Goal: Transaction & Acquisition: Purchase product/service

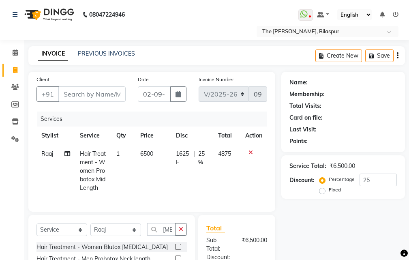
select select "6473"
select select "service"
select select "86788"
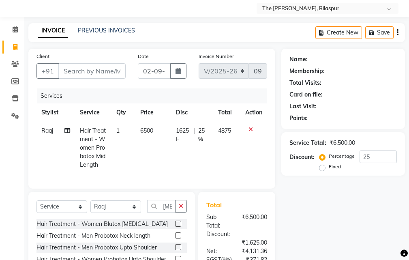
drag, startPoint x: 70, startPoint y: 65, endPoint x: 72, endPoint y: 75, distance: 10.7
click at [71, 69] on input "Client" at bounding box center [91, 70] width 67 height 15
click at [78, 73] on input "Client" at bounding box center [91, 70] width 67 height 15
type input "8"
type input "0"
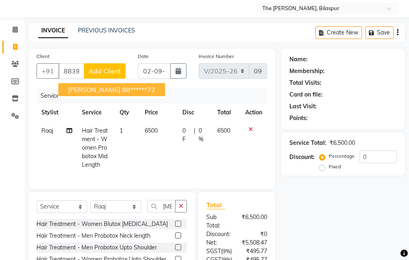
click at [122, 90] on ngb-highlight "88******72" at bounding box center [138, 90] width 33 height 8
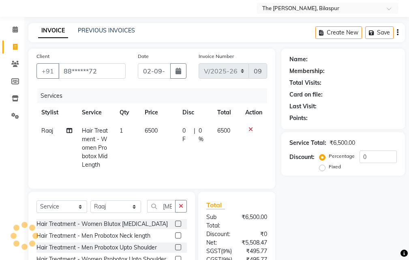
type input "88******72"
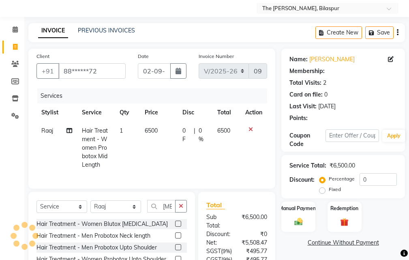
select select "1: Object"
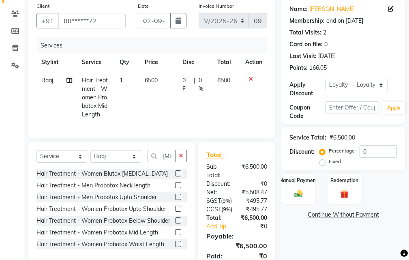
scroll to position [136, 0]
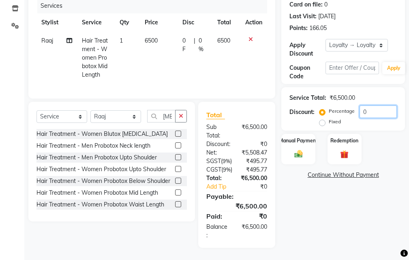
click at [379, 105] on input "0" at bounding box center [378, 111] width 37 height 13
type input "1"
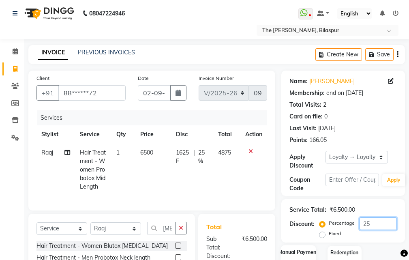
scroll to position [0, 0]
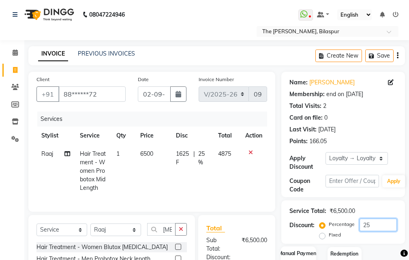
type input "25"
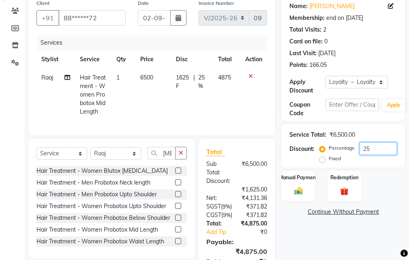
scroll to position [145, 0]
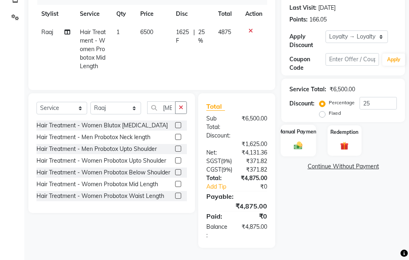
click at [291, 141] on img at bounding box center [298, 146] width 14 height 10
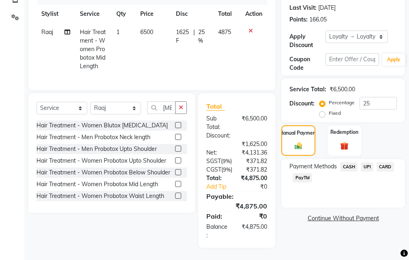
click at [388, 162] on span "CARD" at bounding box center [385, 166] width 17 height 9
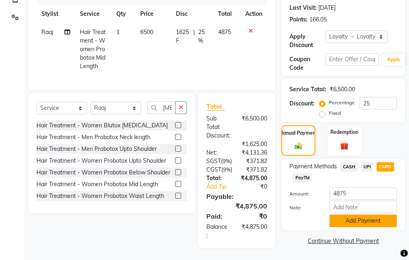
click at [357, 214] on button "Add Payment" at bounding box center [363, 220] width 67 height 13
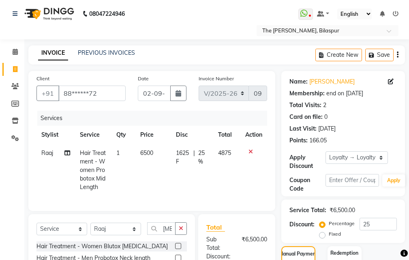
scroll to position [0, 0]
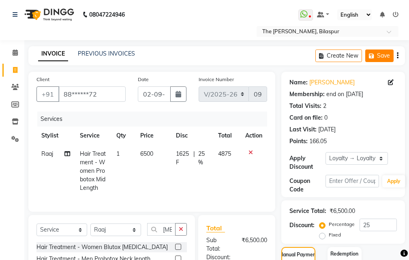
click at [378, 56] on button "Save" at bounding box center [379, 55] width 28 height 13
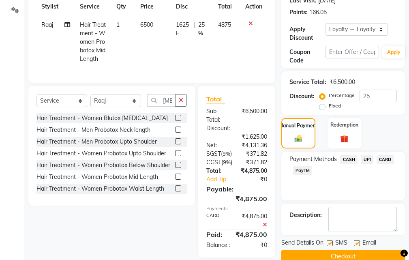
scroll to position [162, 0]
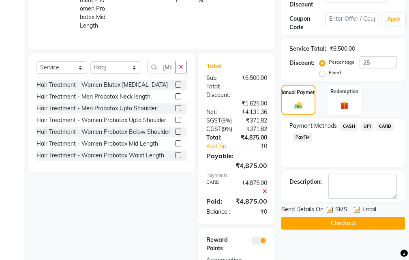
click at [386, 125] on span "CARD" at bounding box center [385, 126] width 17 height 9
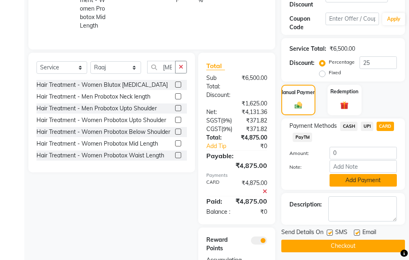
click at [349, 178] on button "Add Payment" at bounding box center [363, 180] width 67 height 13
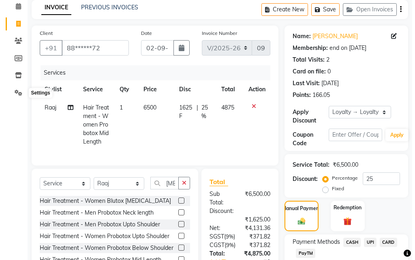
scroll to position [0, 0]
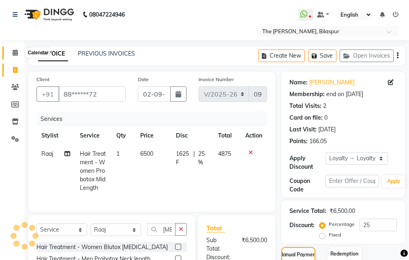
click at [14, 55] on icon at bounding box center [15, 52] width 5 height 6
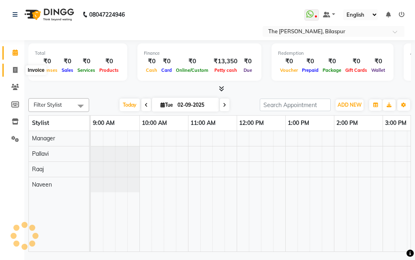
click at [17, 70] on icon at bounding box center [15, 70] width 4 height 6
select select "service"
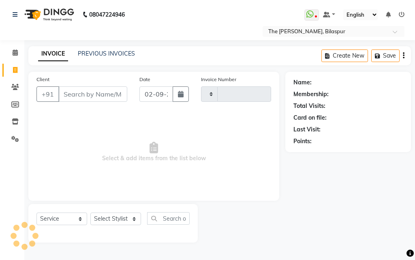
type input "0909"
select select "6473"
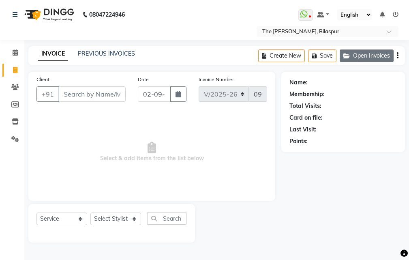
select select "63556"
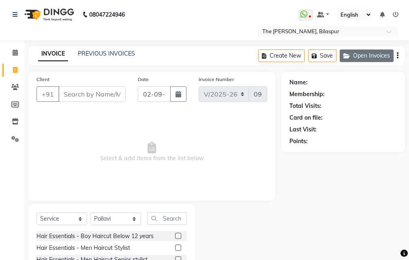
click at [376, 57] on button "Open Invoices" at bounding box center [367, 55] width 54 height 13
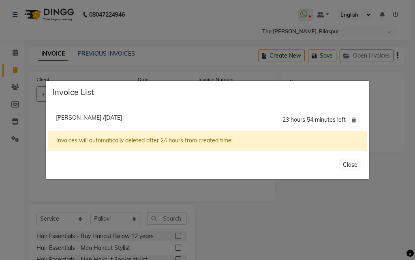
click at [86, 117] on span "[PERSON_NAME] /[DATE]" at bounding box center [89, 117] width 66 height 7
type input "88******72"
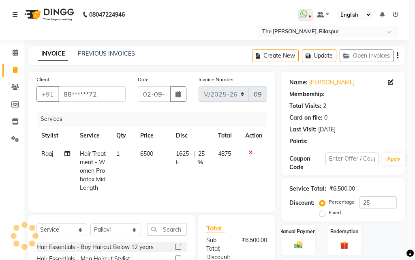
type input "0"
select select "1: Object"
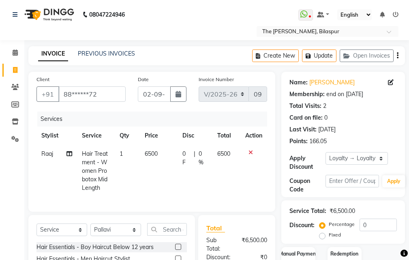
scroll to position [122, 0]
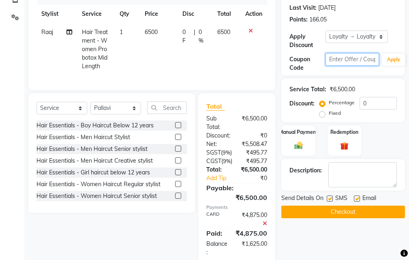
click at [352, 62] on input "text" at bounding box center [353, 59] width 54 height 13
click at [372, 103] on input "0" at bounding box center [378, 103] width 37 height 13
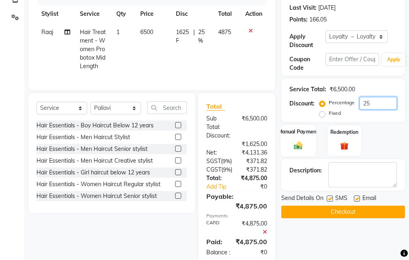
type input "25"
click at [311, 139] on div "Manual Payment" at bounding box center [298, 140] width 35 height 32
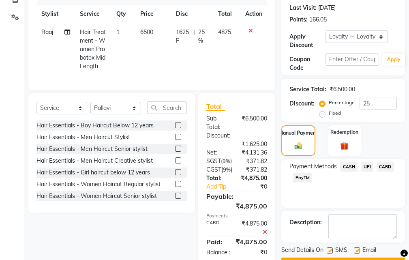
click at [390, 166] on span "CARD" at bounding box center [385, 166] width 17 height 9
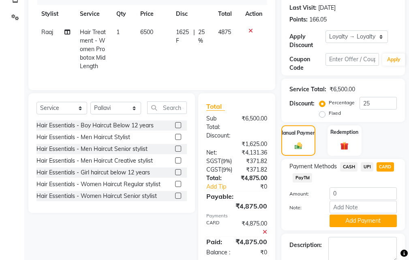
scroll to position [236, 0]
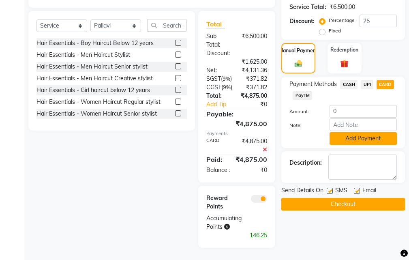
click at [347, 132] on button "Add Payment" at bounding box center [363, 138] width 67 height 13
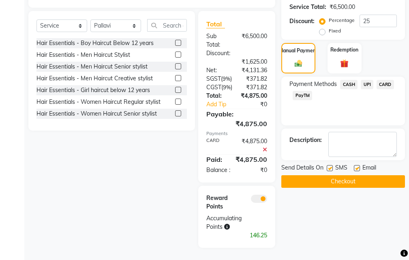
click at [316, 175] on button "Checkout" at bounding box center [343, 181] width 124 height 13
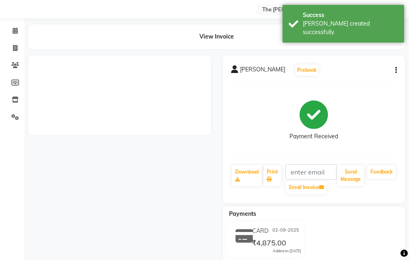
scroll to position [41, 0]
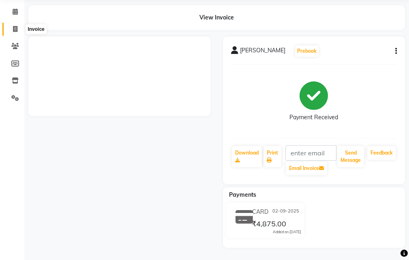
click at [17, 30] on icon at bounding box center [15, 29] width 4 height 6
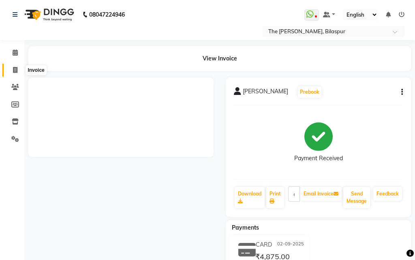
select select "6473"
select select "service"
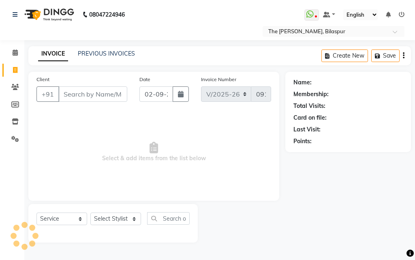
select select "63556"
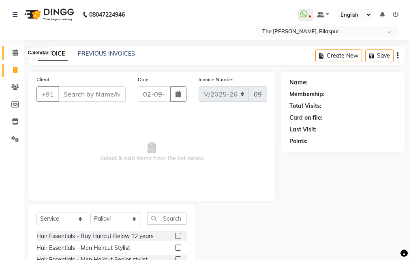
click at [17, 52] on icon at bounding box center [15, 52] width 5 height 6
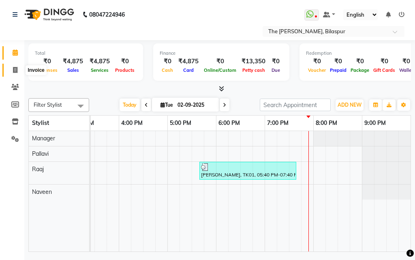
click at [13, 72] on icon at bounding box center [15, 70] width 4 height 6
select select "service"
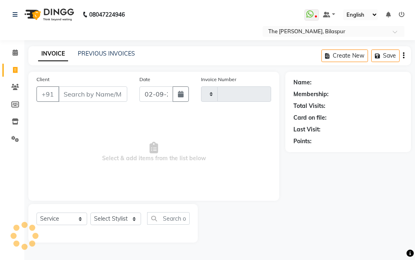
type input "0910"
select select "6473"
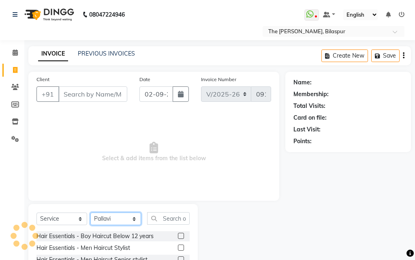
click at [114, 215] on select "Select Stylist Manager [PERSON_NAME][GEOGRAPHIC_DATA] [GEOGRAPHIC_DATA][PERSON_…" at bounding box center [115, 218] width 51 height 13
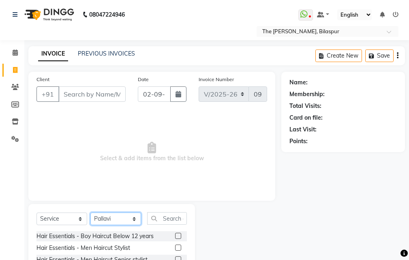
select select "86788"
click at [90, 212] on select "Select Stylist Manager [PERSON_NAME][GEOGRAPHIC_DATA] [GEOGRAPHIC_DATA][PERSON_…" at bounding box center [115, 218] width 51 height 13
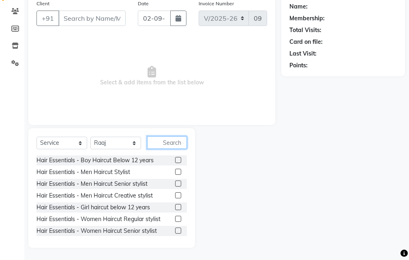
click at [171, 143] on input "text" at bounding box center [167, 142] width 40 height 13
click at [175, 182] on label at bounding box center [178, 183] width 6 height 6
click at [175, 182] on input "checkbox" at bounding box center [177, 183] width 5 height 5
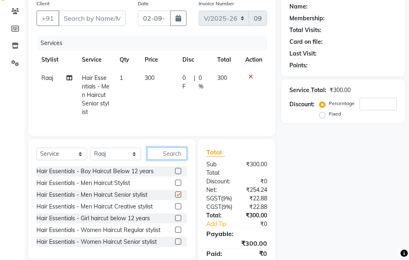
checkbox input "false"
click at [169, 154] on input "text" at bounding box center [167, 153] width 40 height 13
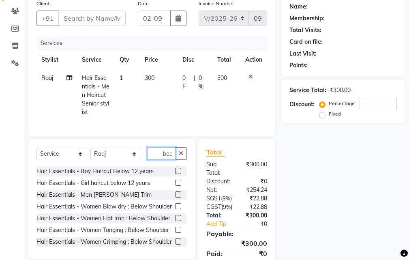
scroll to position [0, 0]
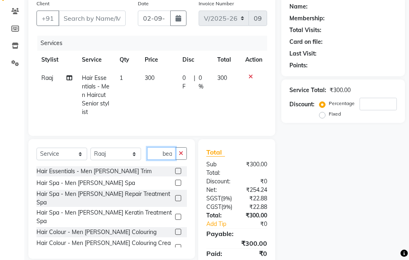
type input "bea"
click at [175, 174] on label at bounding box center [178, 171] width 6 height 6
click at [175, 174] on input "checkbox" at bounding box center [177, 171] width 5 height 5
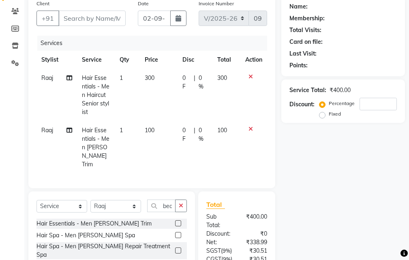
checkbox input "false"
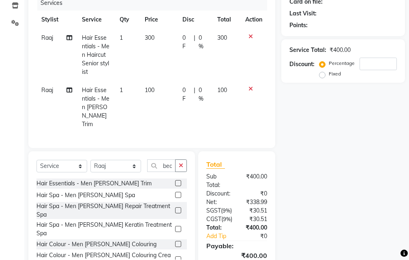
scroll to position [180, 0]
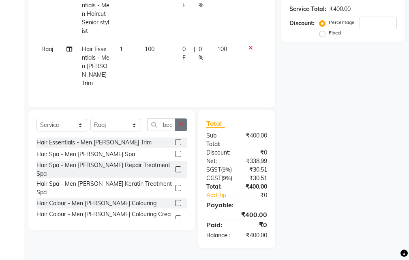
click at [177, 118] on button "button" at bounding box center [181, 124] width 12 height 13
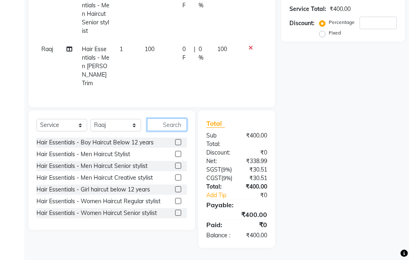
click at [168, 118] on input "text" at bounding box center [167, 124] width 40 height 13
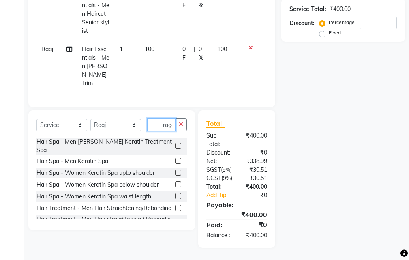
scroll to position [0, 3]
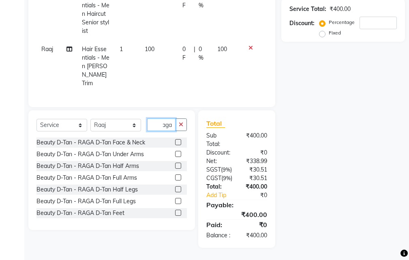
type input "raga"
click at [175, 139] on label at bounding box center [178, 142] width 6 height 6
click at [175, 140] on input "checkbox" at bounding box center [177, 142] width 5 height 5
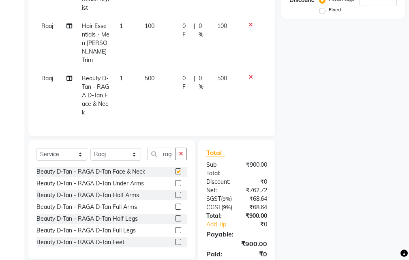
checkbox input "false"
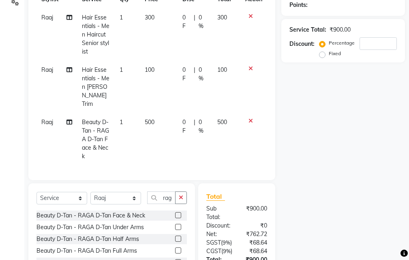
scroll to position [18, 0]
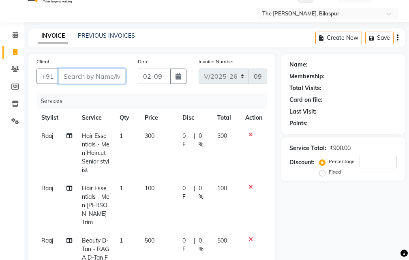
click at [92, 75] on input "Client" at bounding box center [91, 76] width 67 height 15
click at [251, 186] on icon at bounding box center [250, 187] width 4 height 6
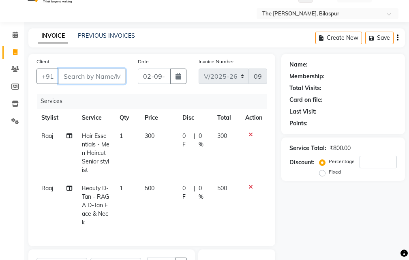
click at [96, 73] on input "Client" at bounding box center [91, 76] width 67 height 15
type input "k"
type input "0"
type input "k"
click at [92, 73] on input "Client" at bounding box center [91, 76] width 67 height 15
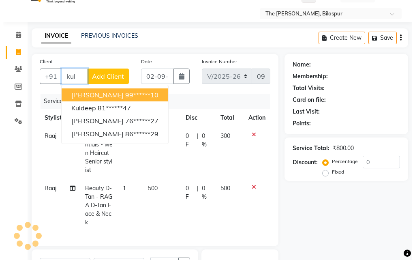
scroll to position [0, 0]
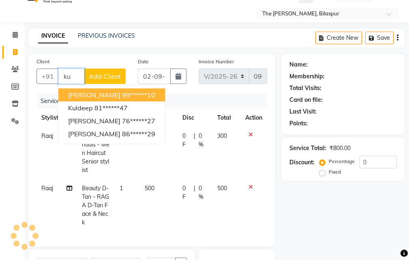
type input "k"
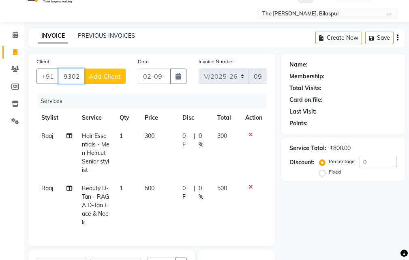
type input "9302790079"
click at [115, 73] on span "Add Client" at bounding box center [105, 76] width 32 height 8
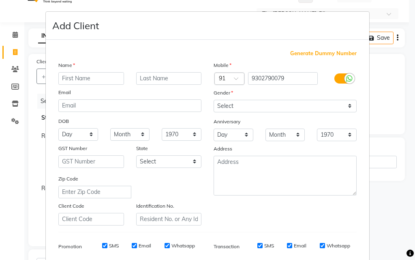
click at [101, 80] on input "text" at bounding box center [91, 78] width 66 height 13
type input "Kuldeep"
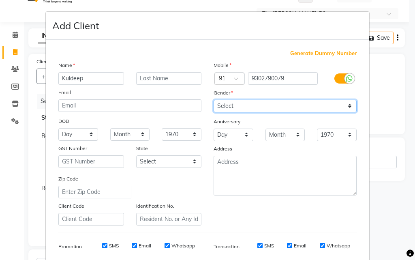
click at [233, 107] on select "Select [DEMOGRAPHIC_DATA] [DEMOGRAPHIC_DATA] Other Prefer Not To Say" at bounding box center [285, 106] width 143 height 13
select select "[DEMOGRAPHIC_DATA]"
click at [214, 100] on select "Select [DEMOGRAPHIC_DATA] [DEMOGRAPHIC_DATA] Other Prefer Not To Say" at bounding box center [285, 106] width 143 height 13
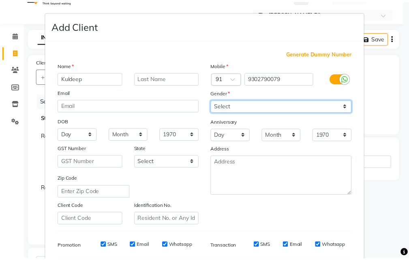
scroll to position [114, 0]
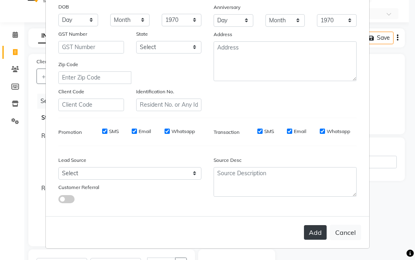
click at [313, 233] on button "Add" at bounding box center [315, 232] width 23 height 15
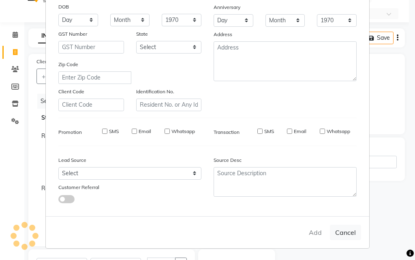
type input "93******79"
select select
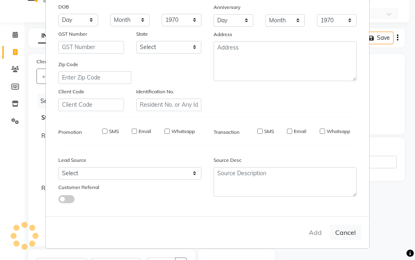
select select
checkbox input "false"
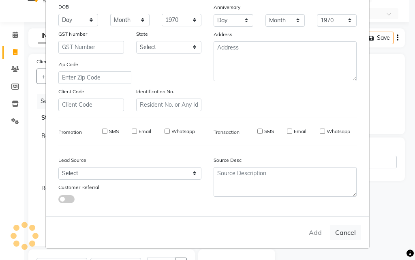
checkbox input "false"
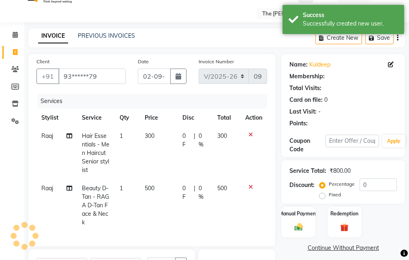
select select "1: Object"
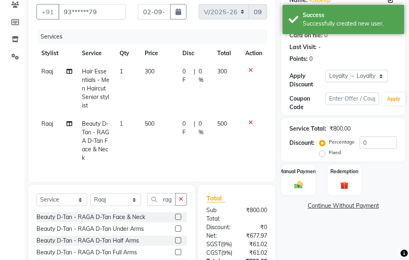
scroll to position [58, 0]
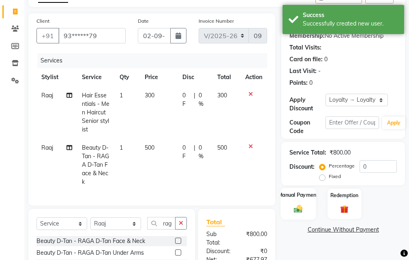
click at [302, 209] on img at bounding box center [298, 209] width 14 height 10
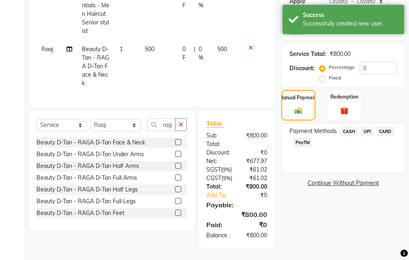
scroll to position [188, 0]
click at [366, 127] on span "UPI" at bounding box center [367, 131] width 13 height 9
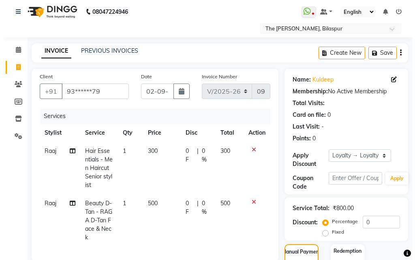
scroll to position [0, 0]
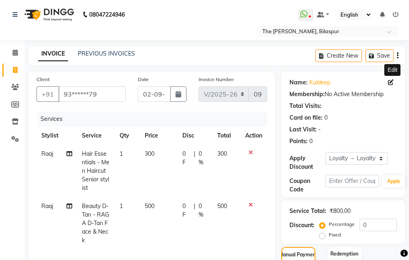
click at [390, 84] on icon at bounding box center [391, 82] width 6 height 6
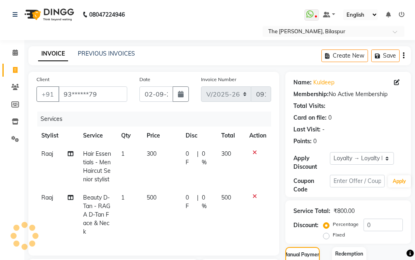
select select "[DEMOGRAPHIC_DATA]"
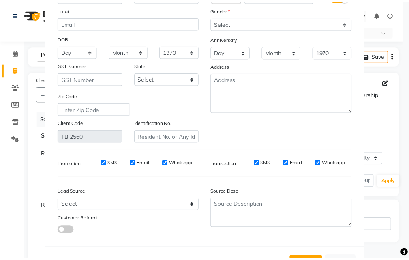
scroll to position [100, 0]
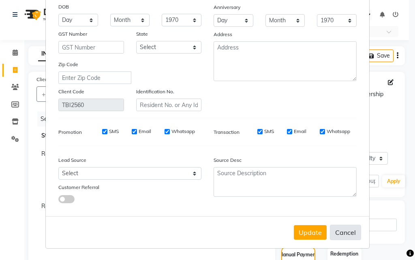
click at [338, 231] on button "Cancel" at bounding box center [345, 232] width 31 height 15
select select
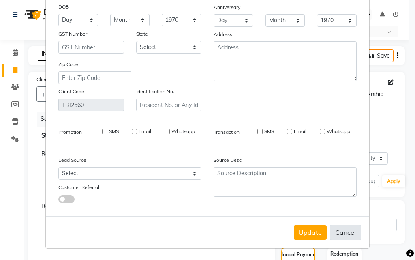
select select
checkbox input "false"
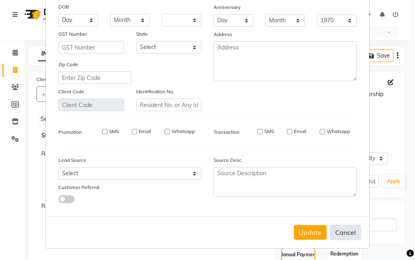
checkbox input "false"
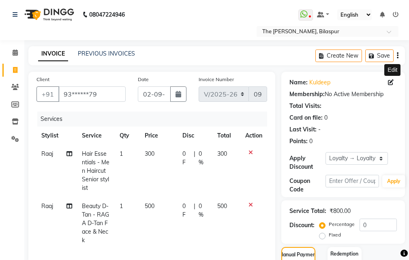
scroll to position [162, 0]
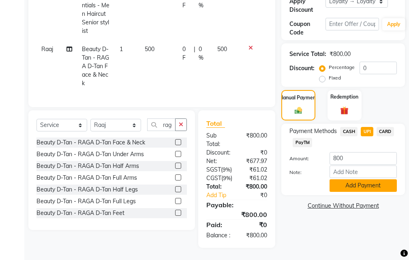
click at [365, 182] on button "Add Payment" at bounding box center [363, 185] width 67 height 13
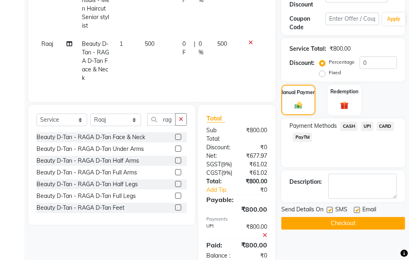
click at [370, 126] on span "UPI" at bounding box center [367, 126] width 13 height 9
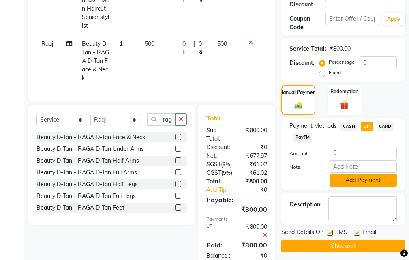
click at [353, 181] on button "Add Payment" at bounding box center [363, 180] width 67 height 13
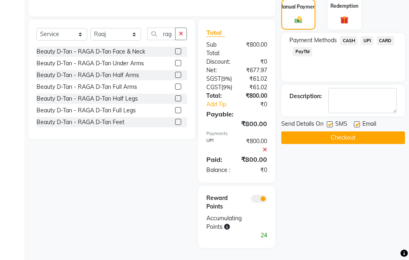
scroll to position [279, 0]
click at [312, 131] on button "Checkout" at bounding box center [343, 137] width 124 height 13
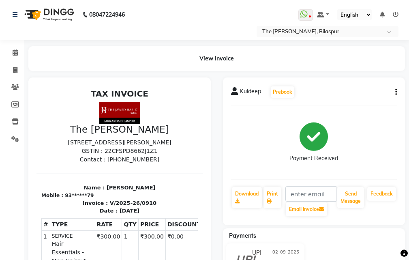
scroll to position [259, 0]
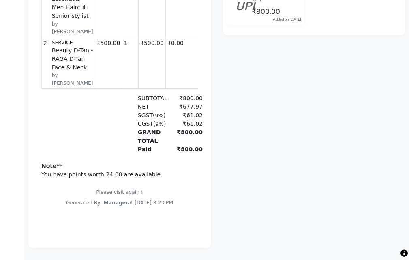
select select "service"
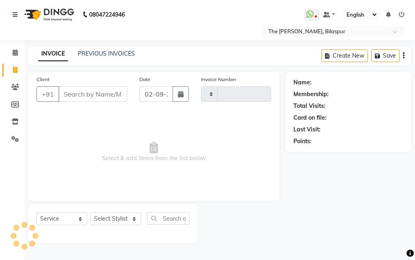
type input "0911"
select select "6473"
select select "63556"
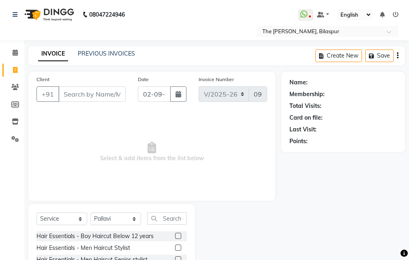
click at [99, 47] on div "INVOICE PREVIOUS INVOICES Create New Save" at bounding box center [216, 55] width 377 height 19
click at [101, 54] on link "PREVIOUS INVOICES" at bounding box center [106, 53] width 57 height 7
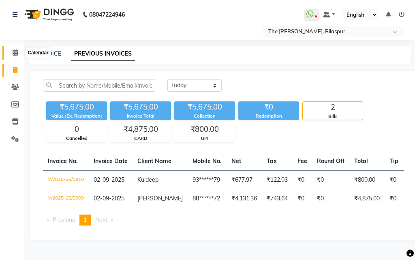
click at [17, 54] on icon at bounding box center [15, 52] width 5 height 6
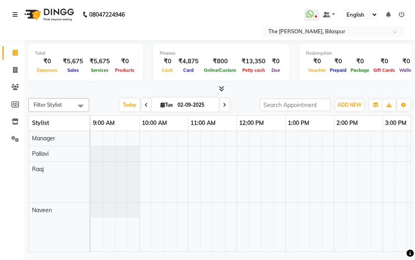
click at [145, 103] on icon at bounding box center [146, 105] width 3 height 5
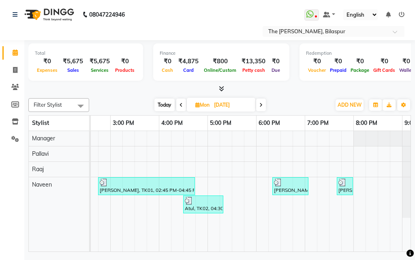
scroll to position [0, 313]
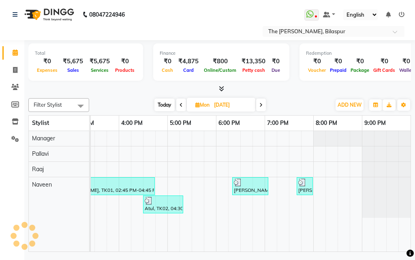
click at [260, 103] on icon at bounding box center [260, 105] width 3 height 5
type input "02-09-2025"
